Goal: Information Seeking & Learning: Learn about a topic

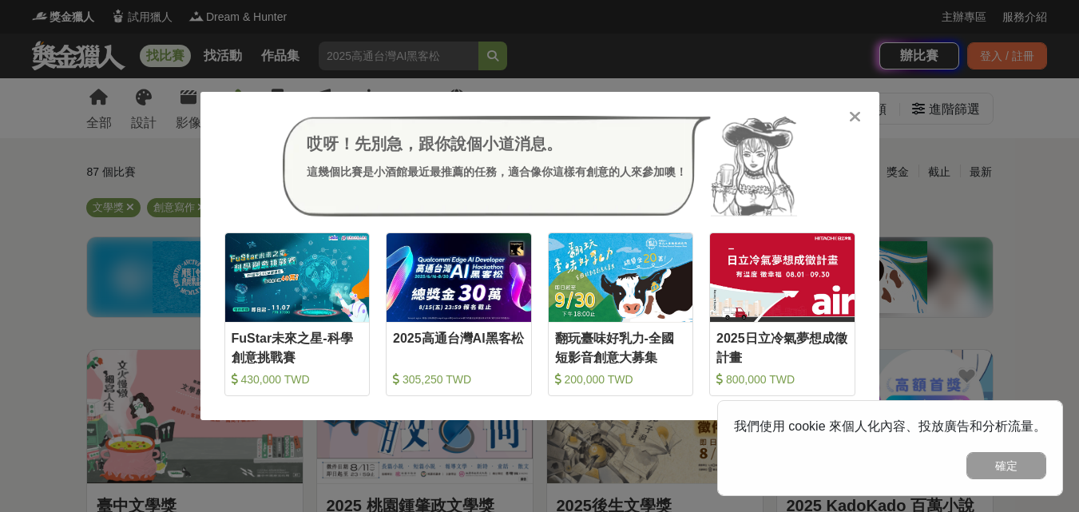
click at [857, 113] on icon at bounding box center [855, 117] width 12 height 16
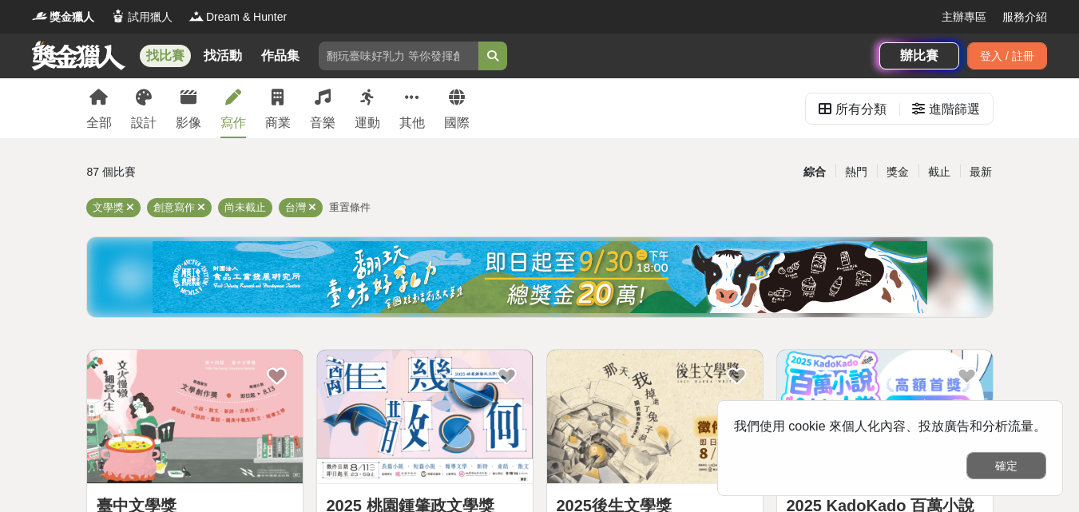
click at [996, 465] on button "確定" at bounding box center [1007, 465] width 80 height 27
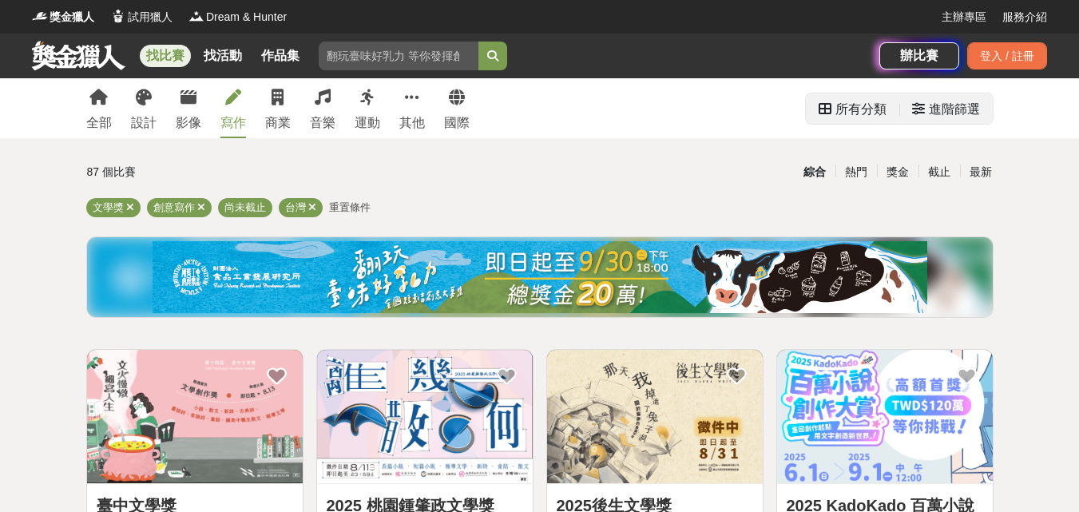
click at [820, 108] on icon at bounding box center [825, 108] width 13 height 13
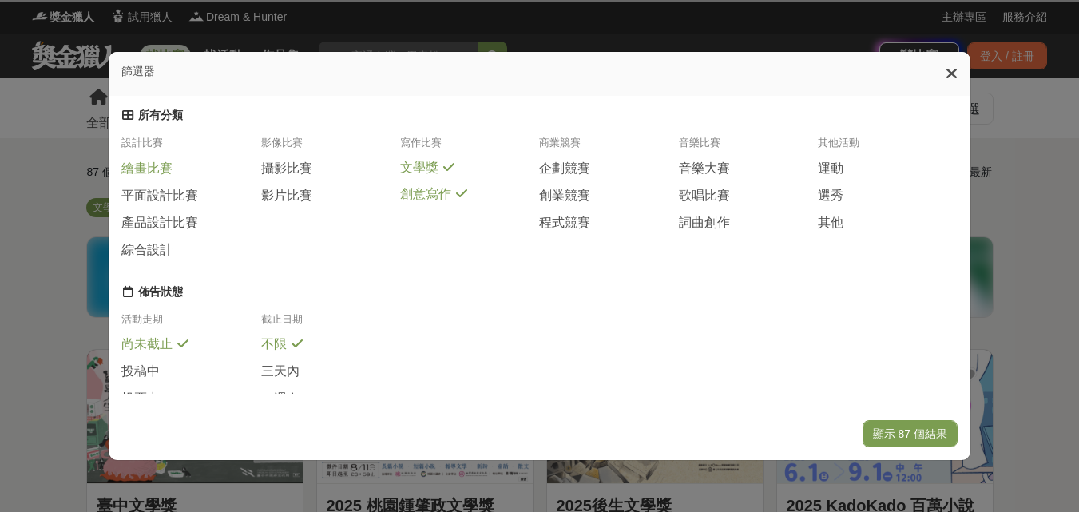
click at [205, 171] on div "繪畫比賽" at bounding box center [190, 169] width 139 height 18
drag, startPoint x: 200, startPoint y: 208, endPoint x: 270, endPoint y: 197, distance: 70.5
click at [202, 199] on span at bounding box center [208, 192] width 13 height 13
click at [322, 173] on span at bounding box center [322, 166] width 13 height 13
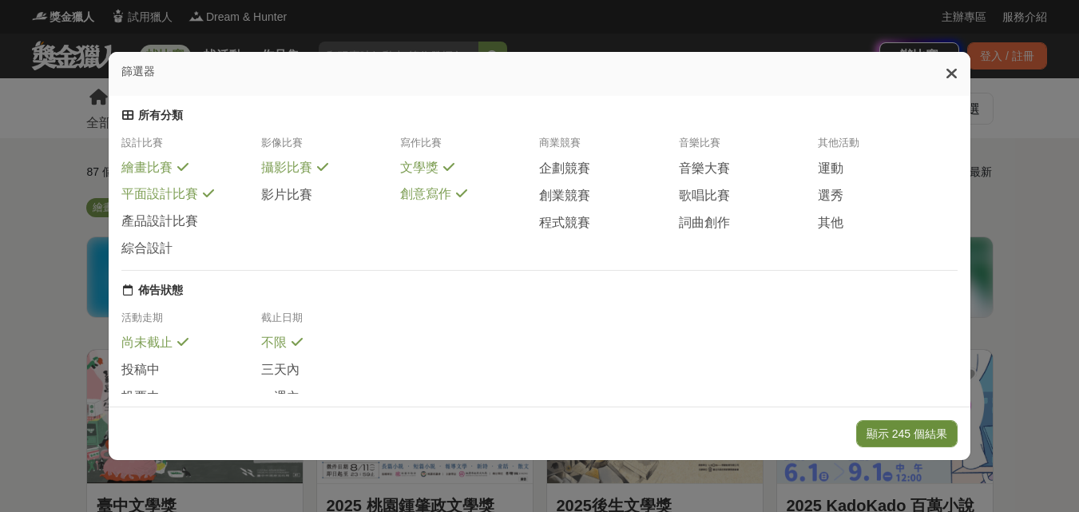
click at [938, 437] on button "顯示 245 個結果" at bounding box center [906, 433] width 101 height 27
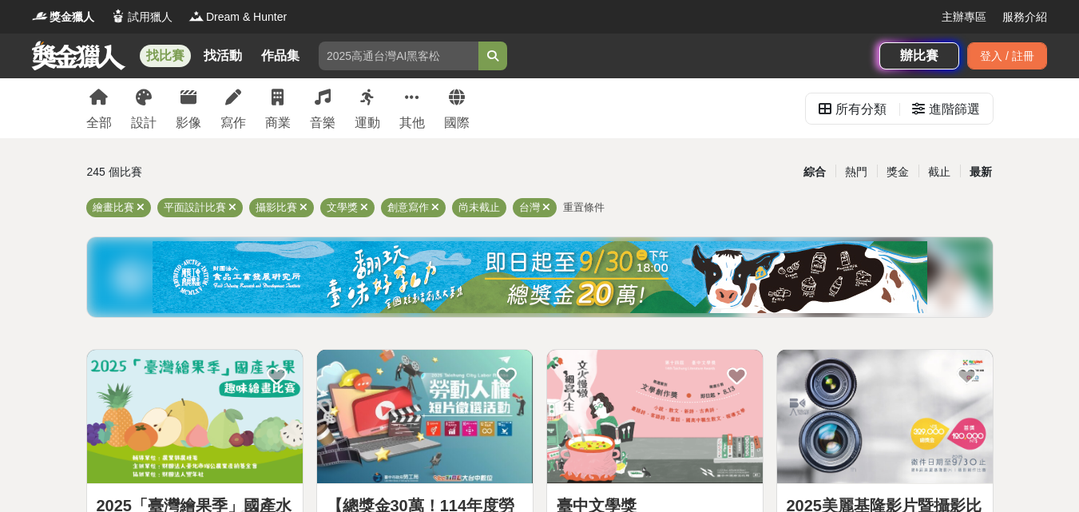
click at [987, 173] on div "最新" at bounding box center [981, 172] width 42 height 28
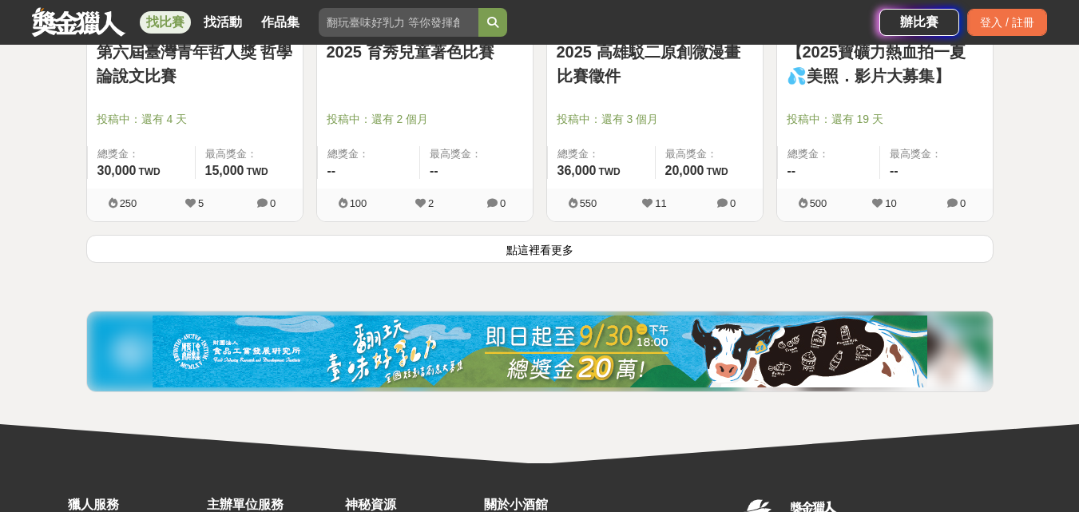
scroll to position [2157, 0]
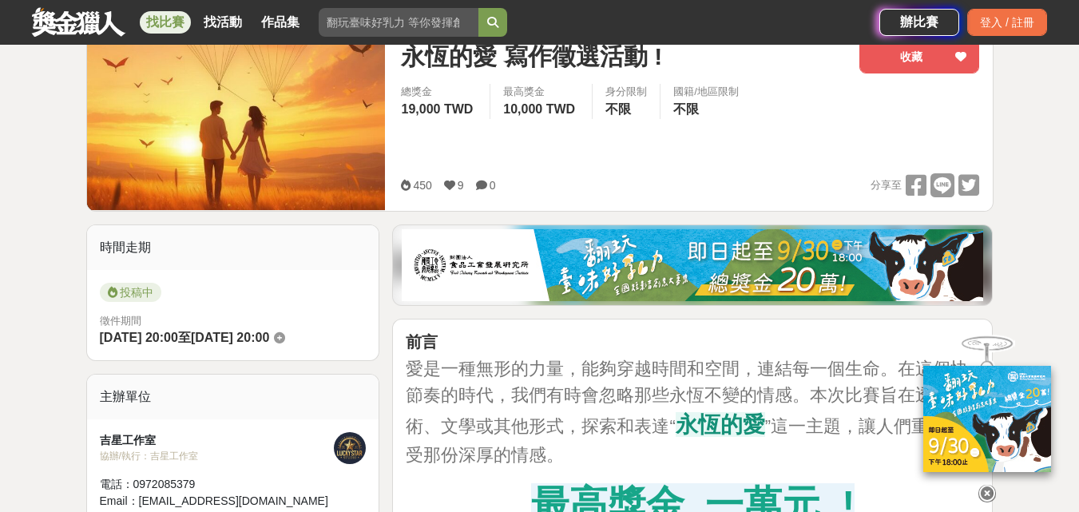
scroll to position [80, 0]
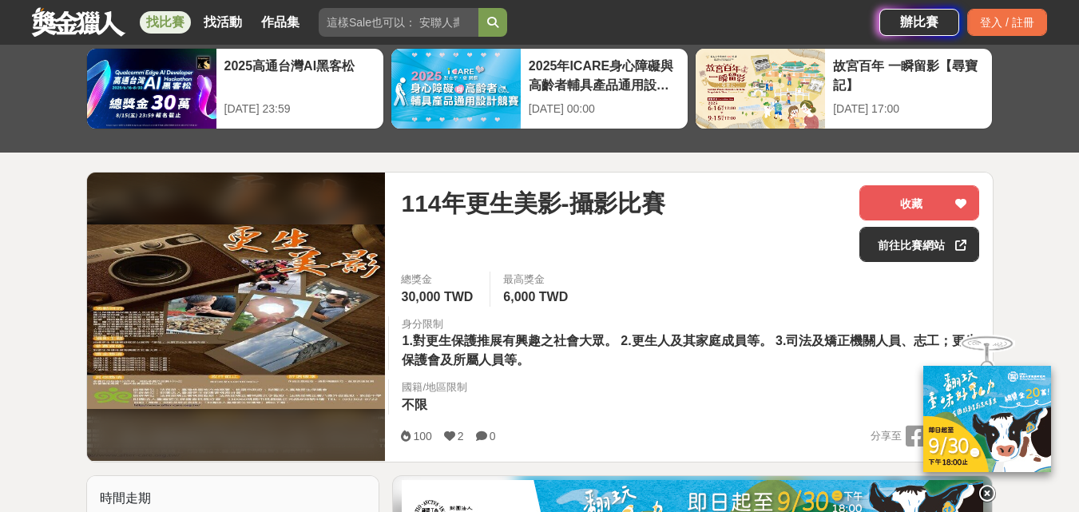
scroll to position [160, 0]
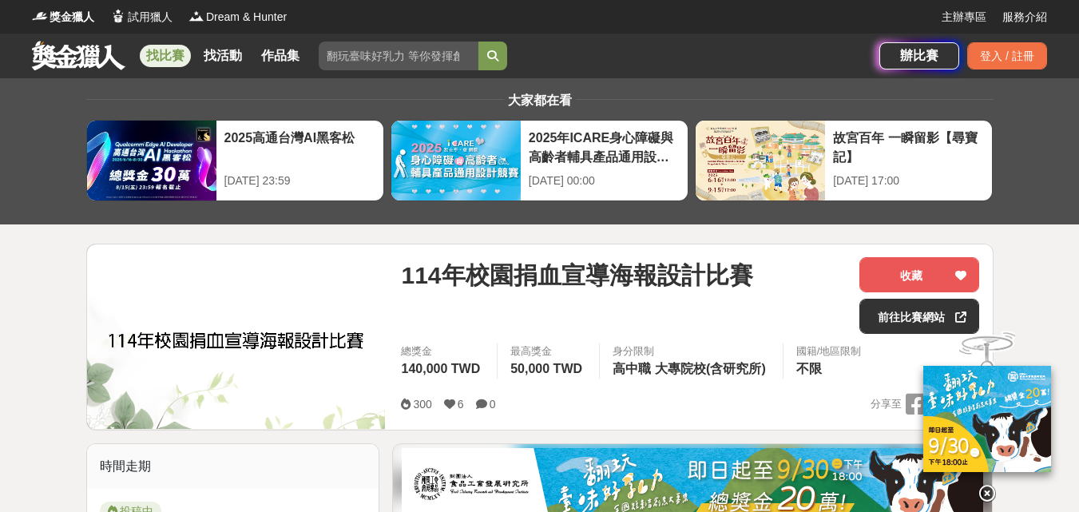
scroll to position [80, 0]
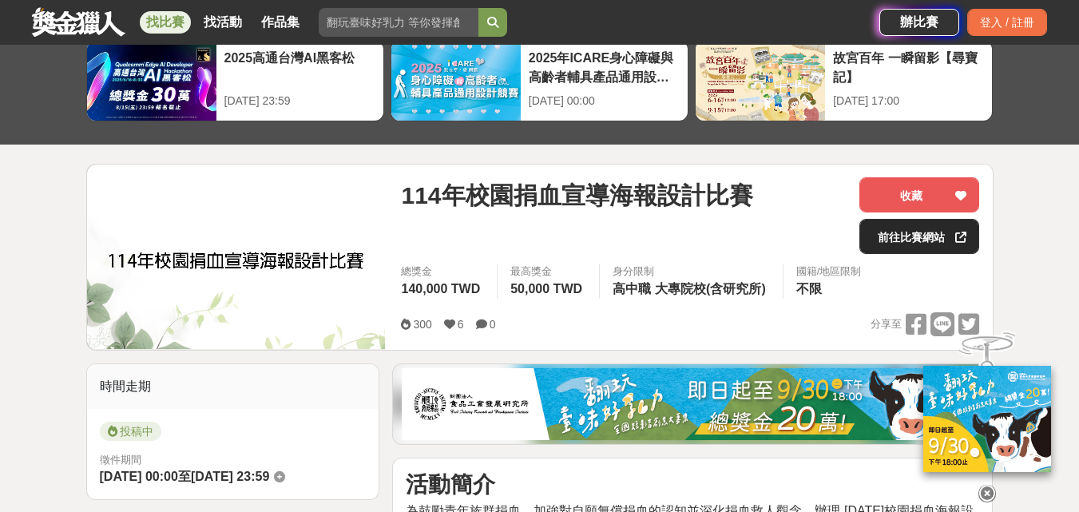
click at [919, 239] on link "前往比賽網站" at bounding box center [920, 236] width 120 height 35
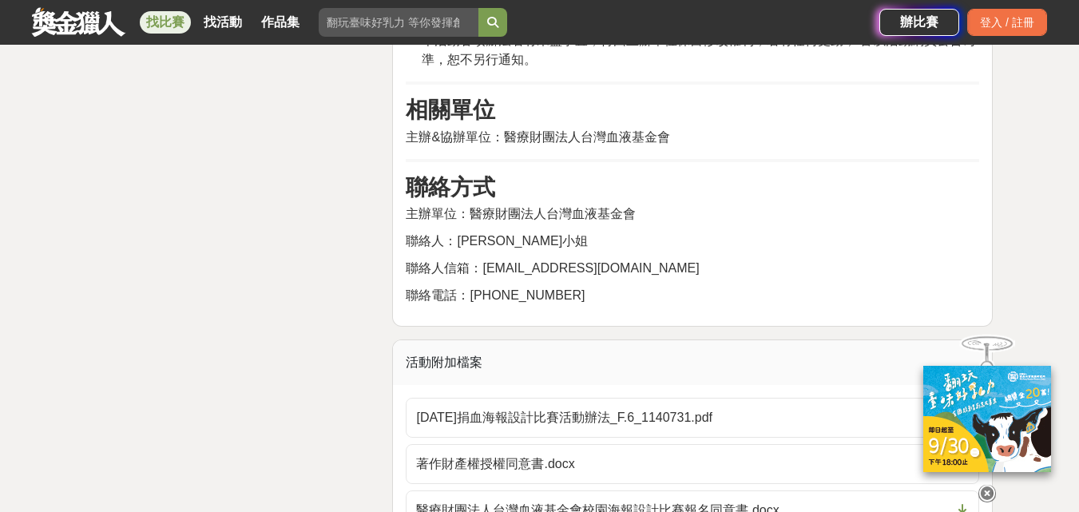
scroll to position [3115, 0]
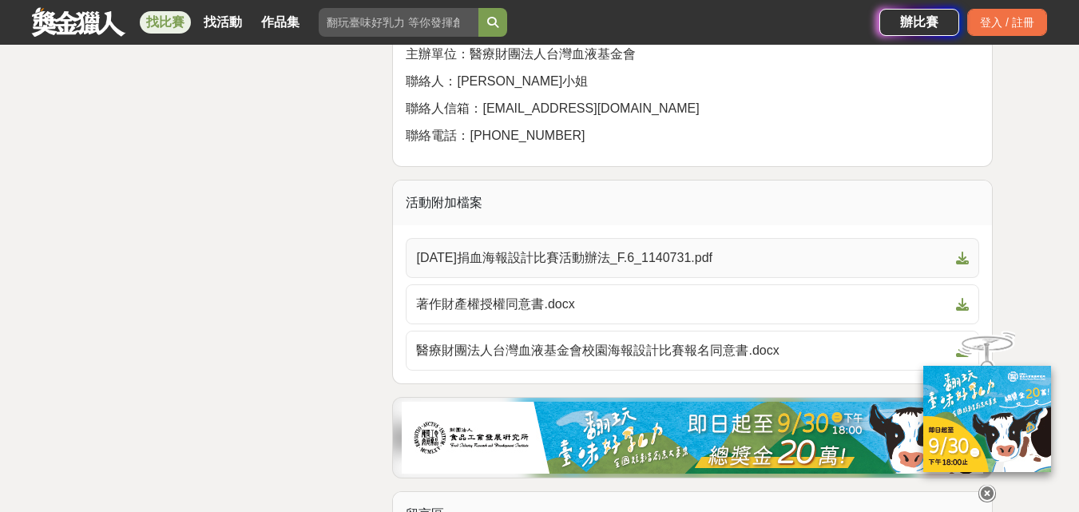
click at [598, 248] on span "114年捐血海報設計比賽活動辦法_F.6_1140731.pdf" at bounding box center [683, 257] width 534 height 19
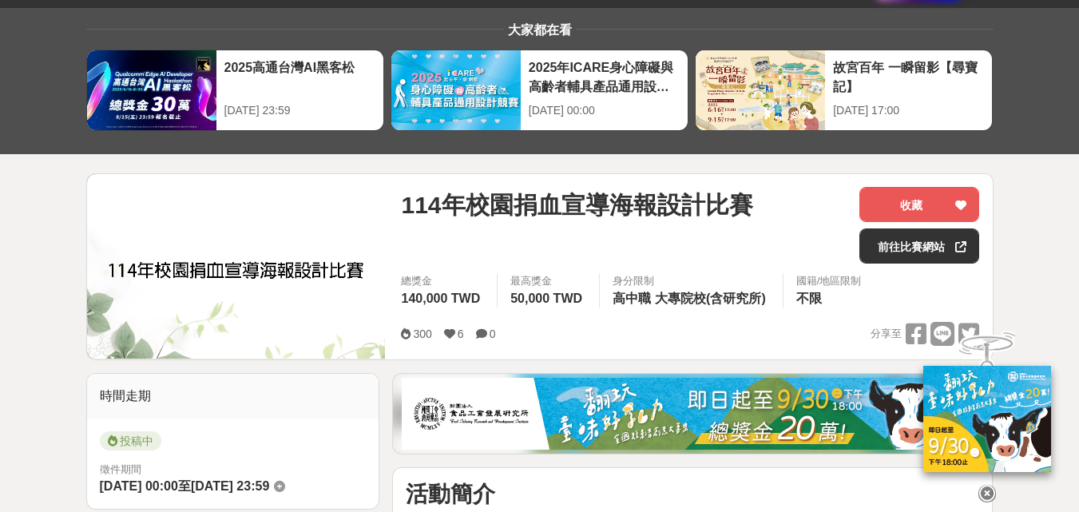
scroll to position [0, 0]
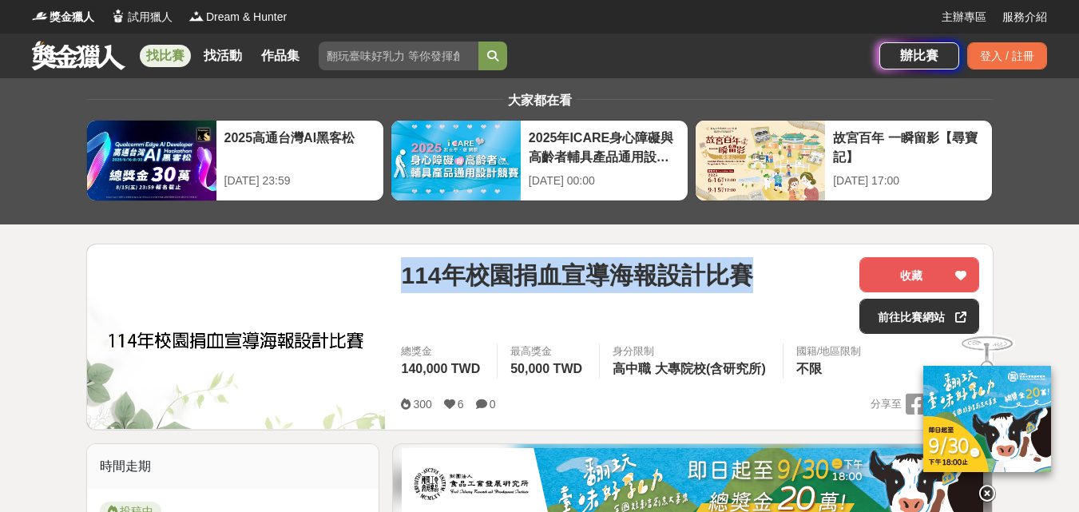
drag, startPoint x: 400, startPoint y: 277, endPoint x: 708, endPoint y: 278, distance: 307.5
click at [736, 279] on div "114年校園捐血宣導海報設計比賽 收藏 前往比賽網站 總獎金 140,000 TWD 最高獎金 50,000 TWD 身分限制 高中職 大專院校(含研究所) …" at bounding box center [690, 336] width 604 height 185
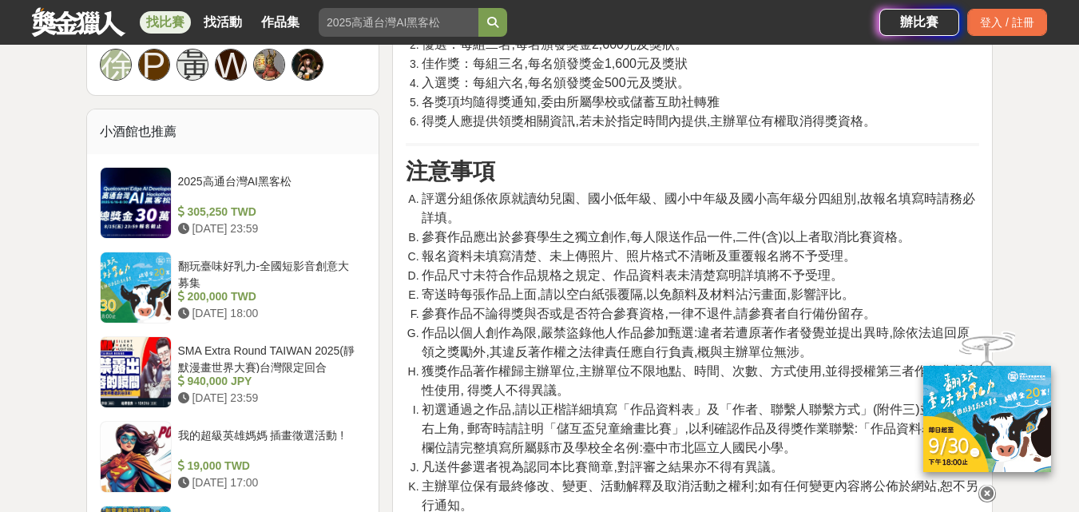
scroll to position [1198, 0]
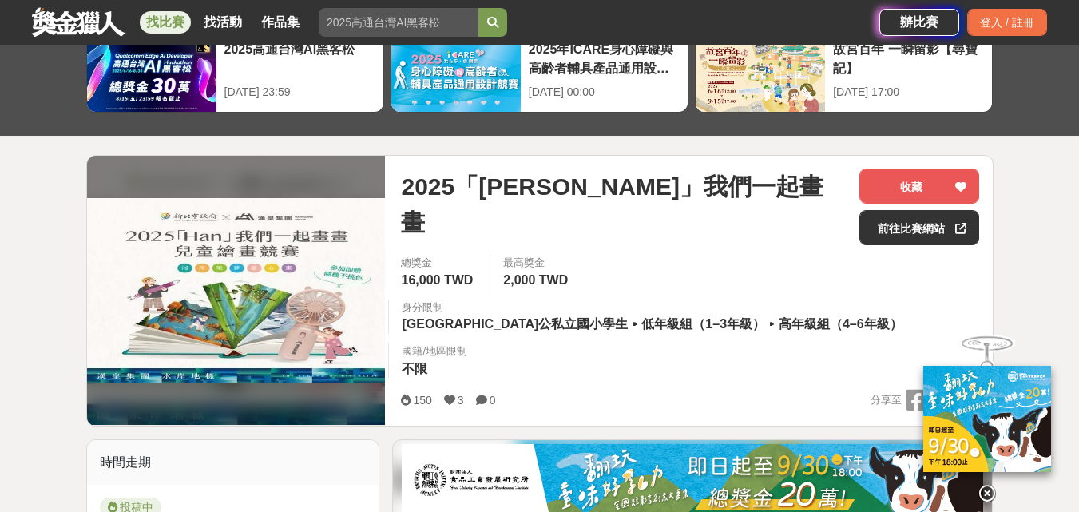
scroll to position [160, 0]
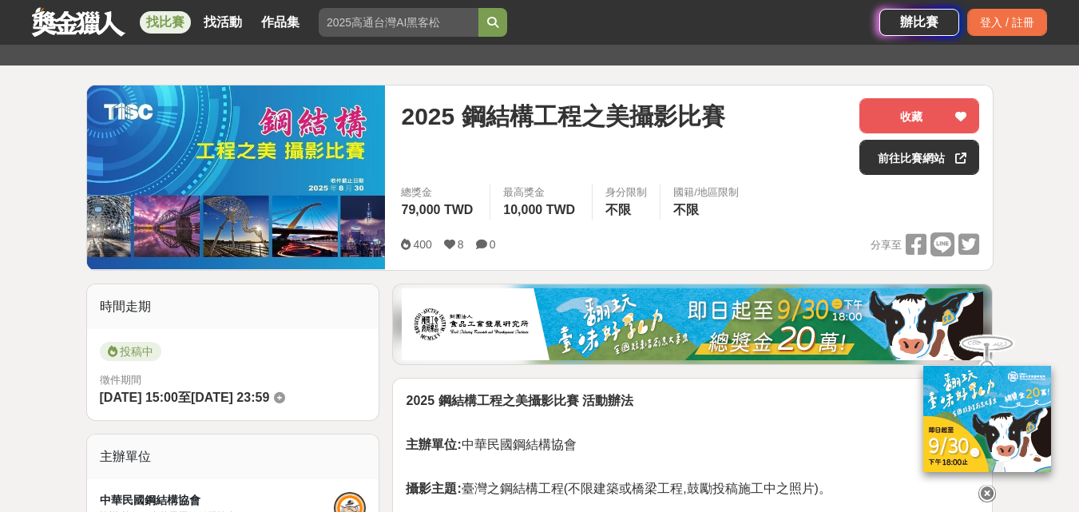
scroll to position [160, 0]
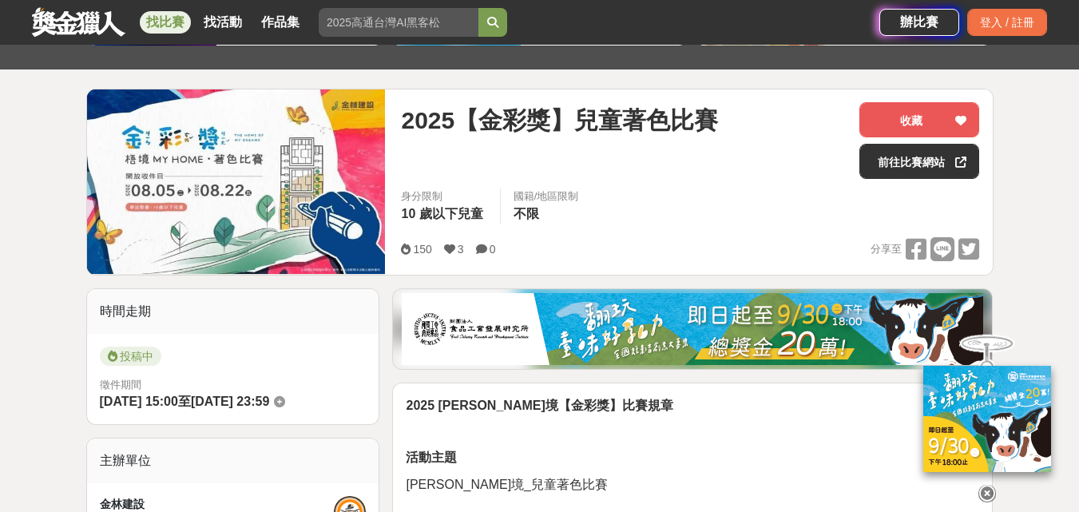
scroll to position [160, 0]
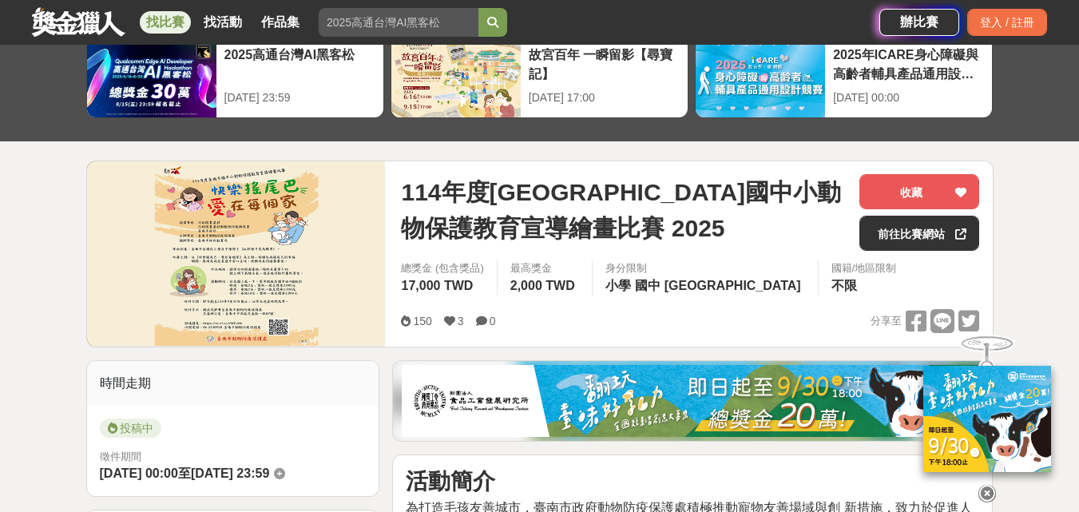
scroll to position [160, 0]
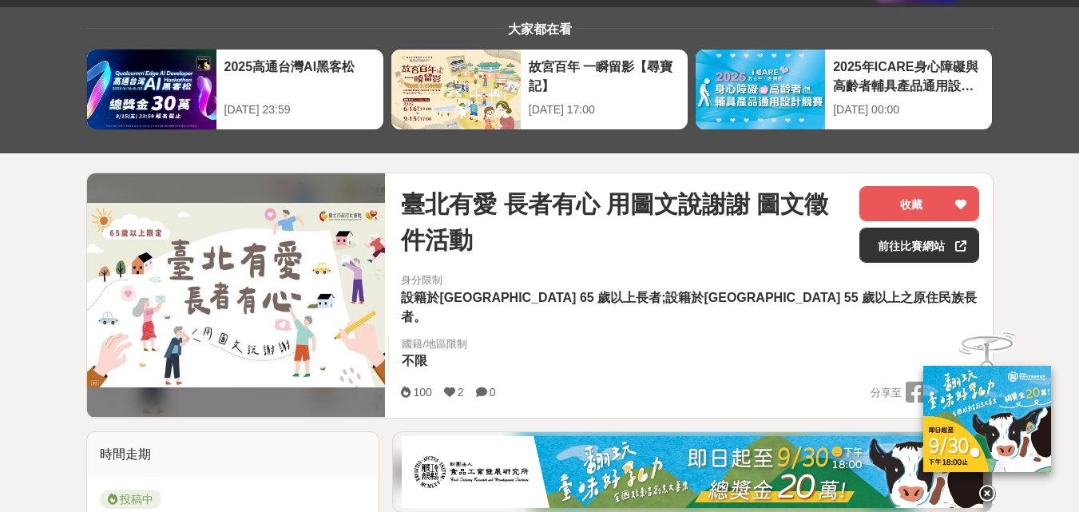
scroll to position [160, 0]
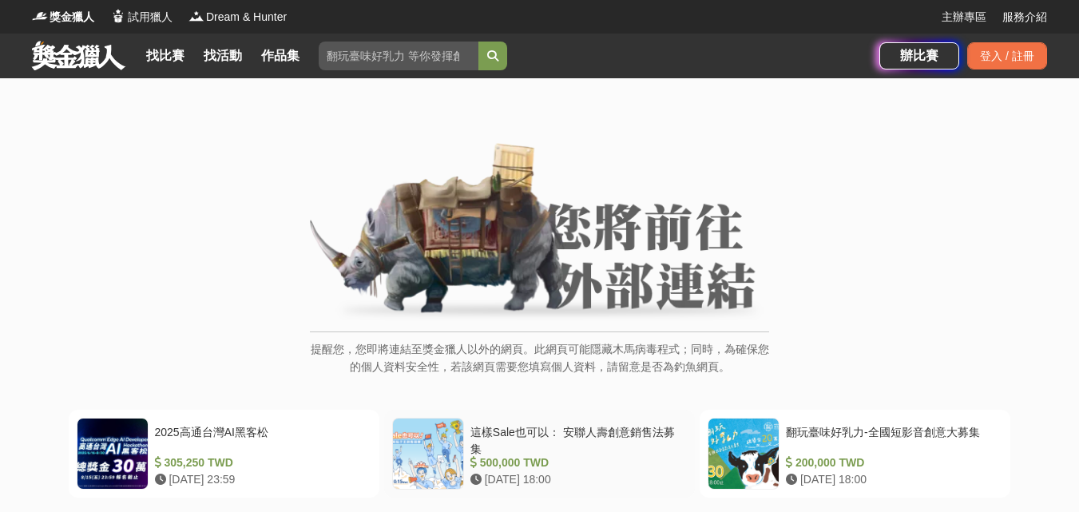
scroll to position [240, 0]
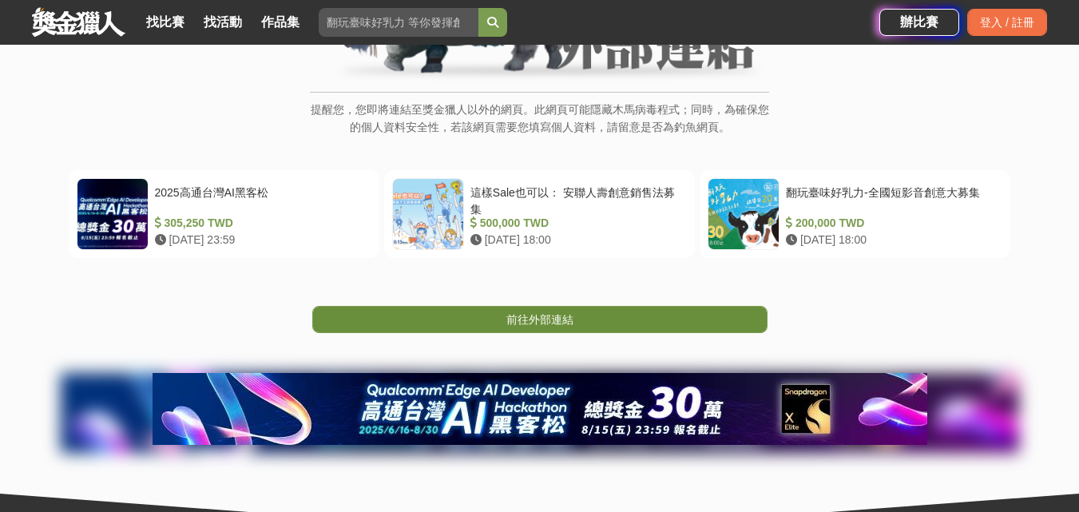
click at [562, 328] on link "前往外部連結" at bounding box center [539, 319] width 455 height 27
